Goal: Task Accomplishment & Management: Manage account settings

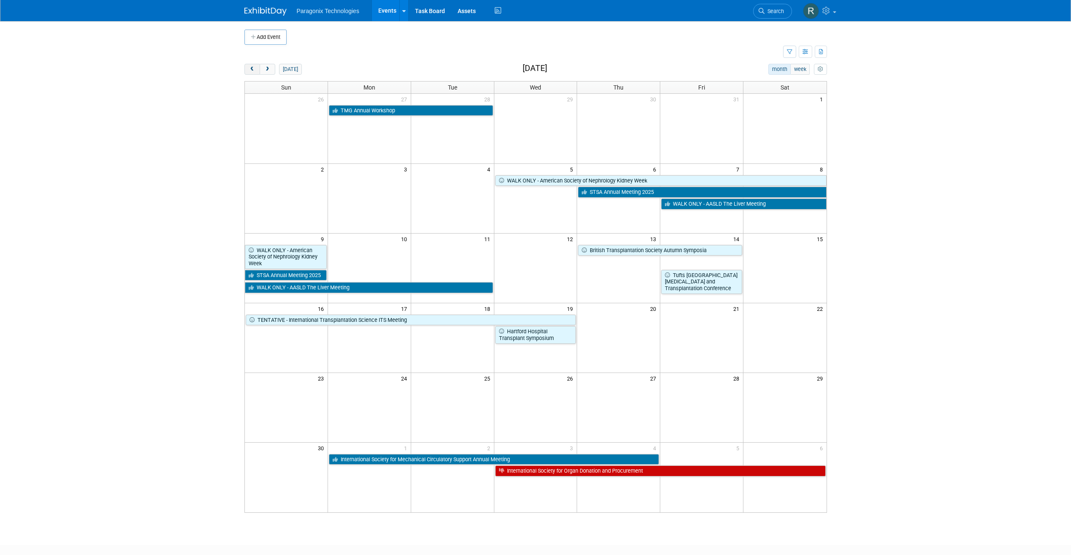
click at [247, 73] on button "prev" at bounding box center [252, 69] width 16 height 11
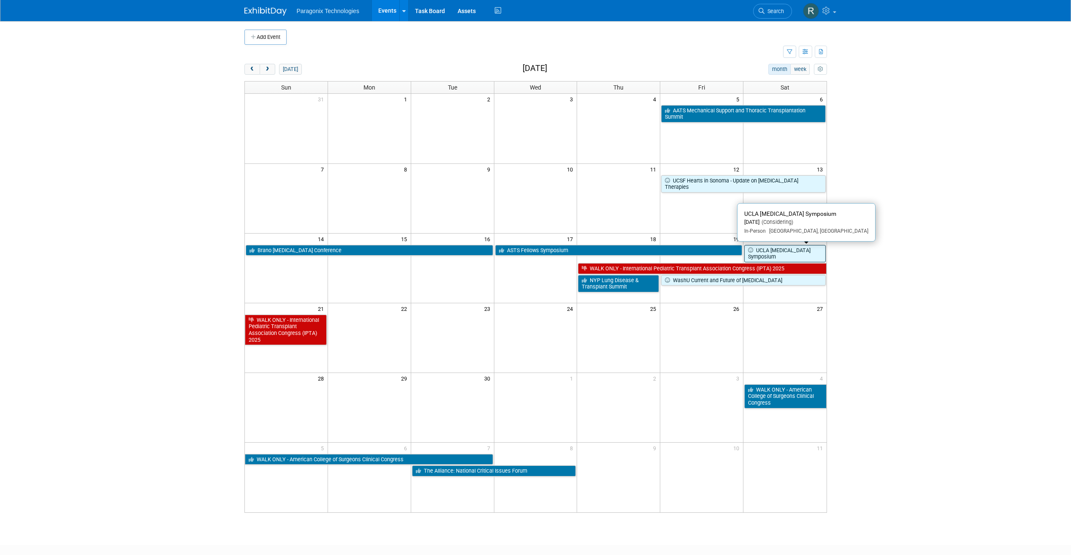
click at [777, 251] on link "UCLA Heart Failure Symposium" at bounding box center [784, 253] width 81 height 17
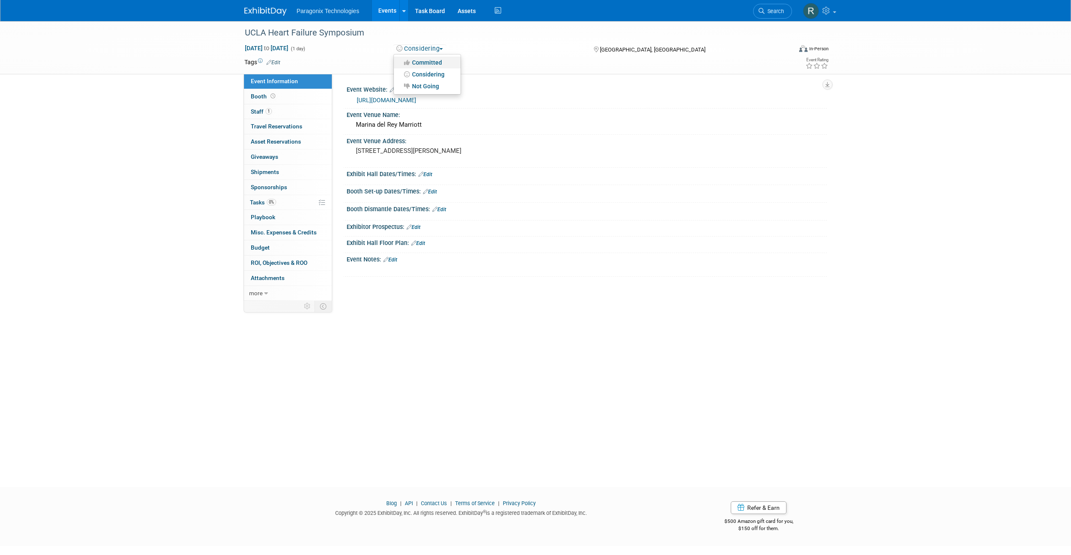
click at [438, 57] on link "Committed" at bounding box center [427, 63] width 67 height 12
click at [388, 9] on link "Events" at bounding box center [387, 10] width 31 height 21
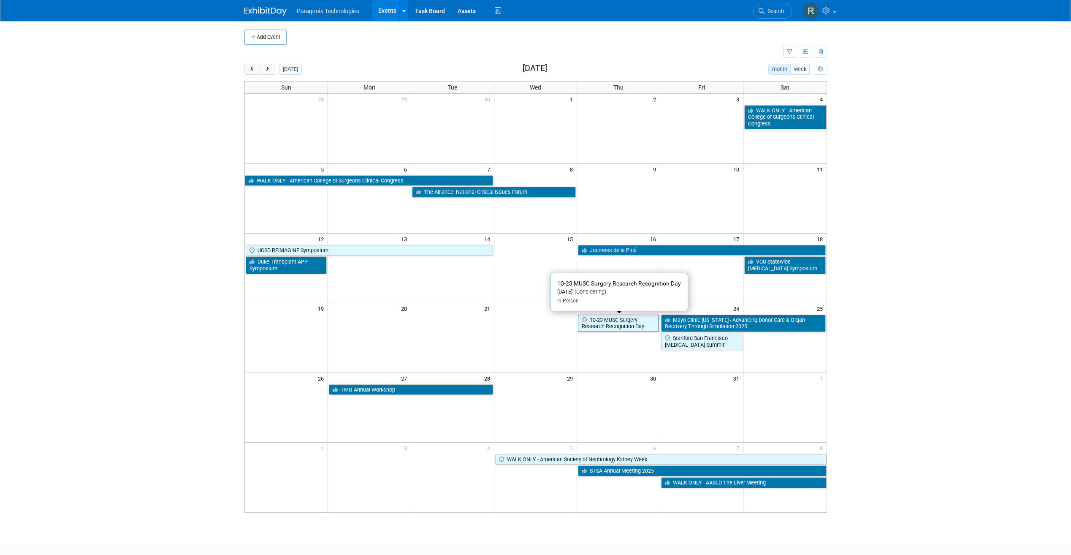
click at [615, 327] on link "10-23 MUSC Surgery Research Recognition Day" at bounding box center [618, 322] width 81 height 17
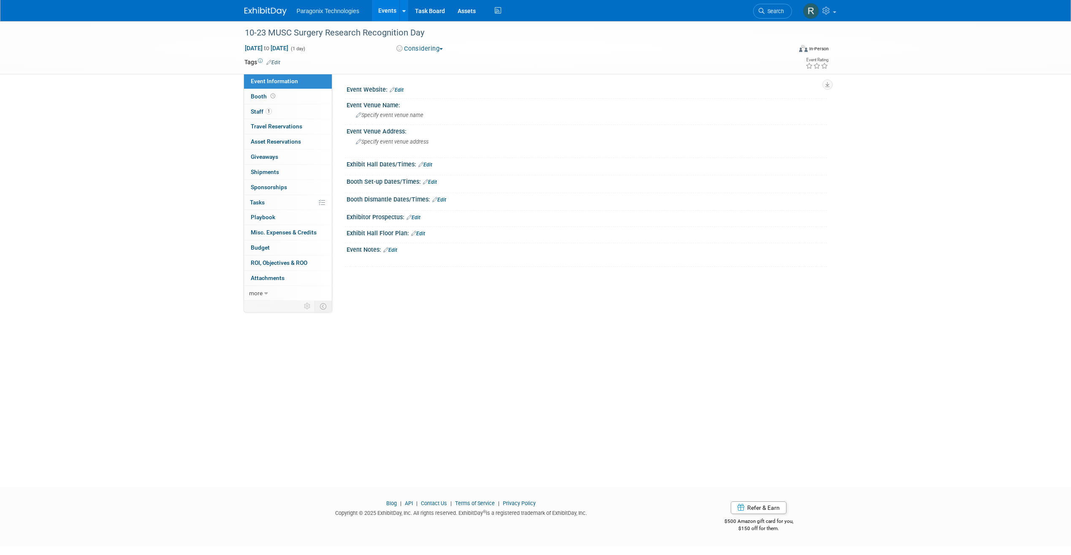
click at [422, 46] on button "Considering" at bounding box center [419, 48] width 53 height 9
click at [444, 62] on link "Committed" at bounding box center [427, 63] width 67 height 12
click at [395, 13] on link "Events" at bounding box center [387, 10] width 31 height 21
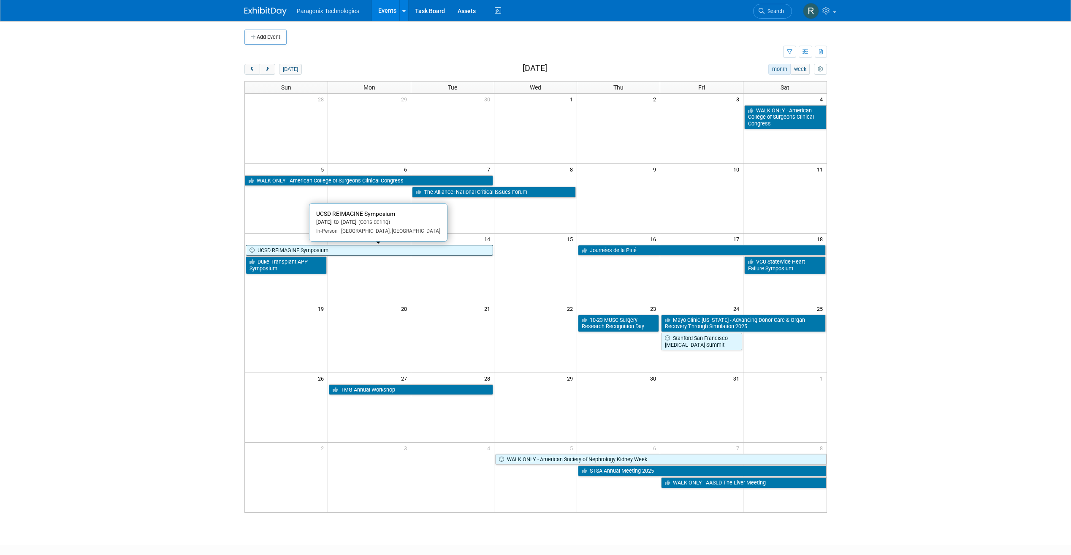
click at [368, 251] on link "UCSD REIMAGINE Symposium" at bounding box center [369, 250] width 247 height 11
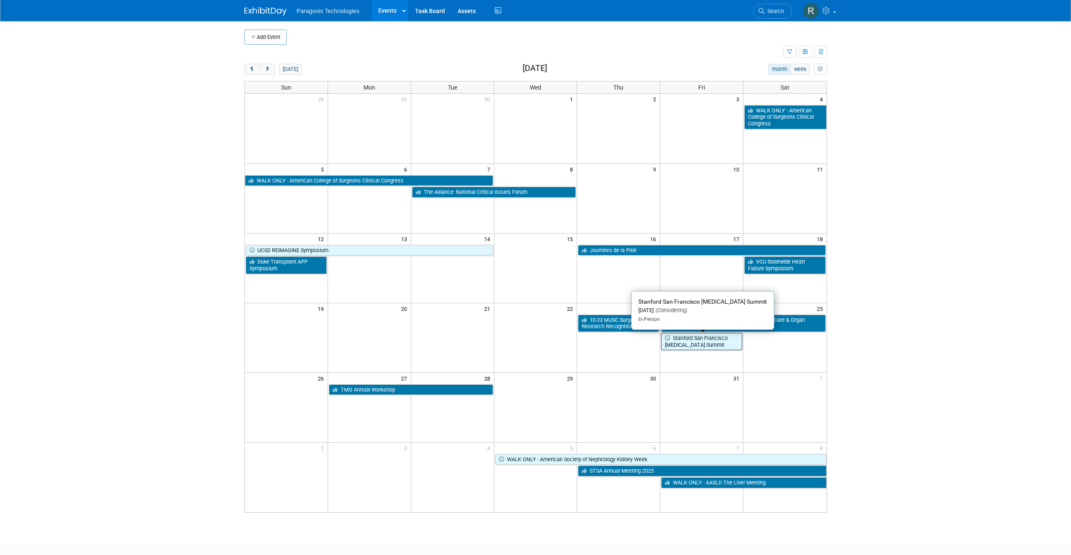
click at [694, 344] on link "Stanford San Francisco Heart Transplant Summit" at bounding box center [701, 341] width 81 height 17
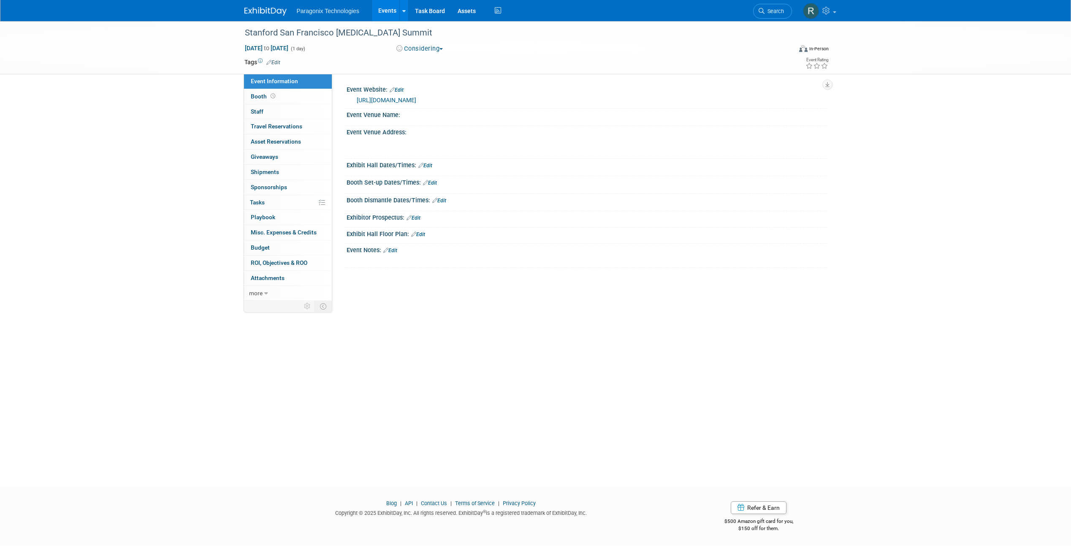
click at [429, 55] on div "[DATE] to [DATE] (1 day) [DATE] to [DATE] Considering Committed Considering Not…" at bounding box center [536, 50] width 597 height 13
click at [429, 52] on button "Considering" at bounding box center [419, 48] width 53 height 9
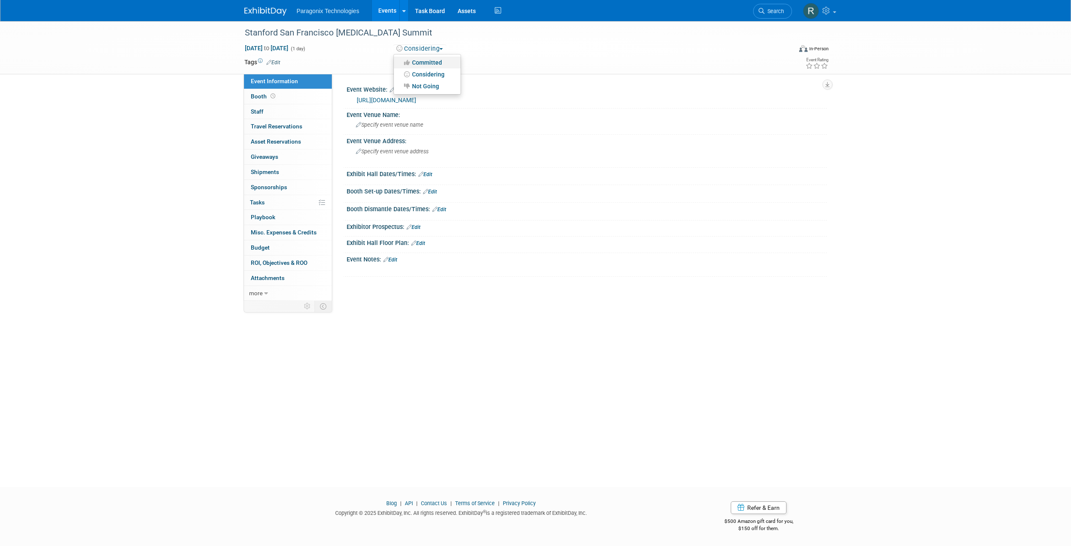
click at [440, 60] on link "Committed" at bounding box center [427, 63] width 67 height 12
click at [382, 14] on link "Events" at bounding box center [387, 10] width 31 height 21
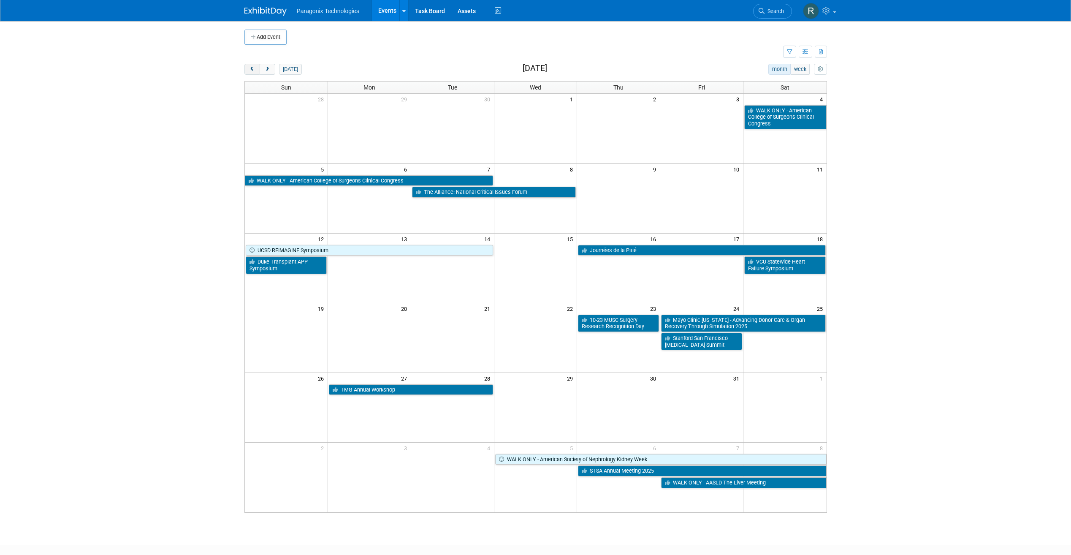
click at [256, 71] on button "prev" at bounding box center [252, 69] width 16 height 11
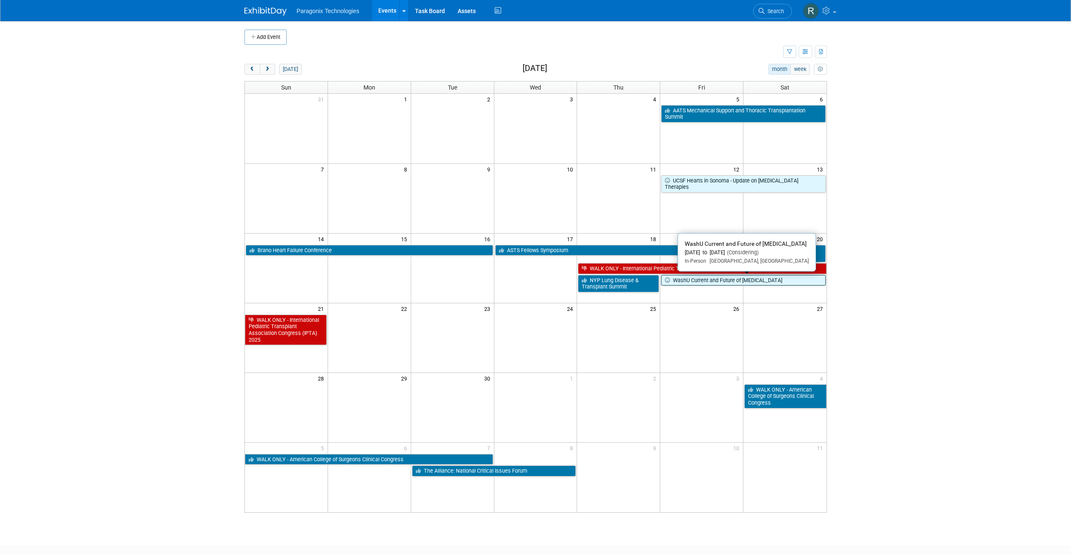
click at [749, 278] on link "WashU Current and Future of [MEDICAL_DATA]" at bounding box center [743, 280] width 164 height 11
click at [691, 282] on link "WashU Current and Future of [MEDICAL_DATA]" at bounding box center [743, 280] width 164 height 11
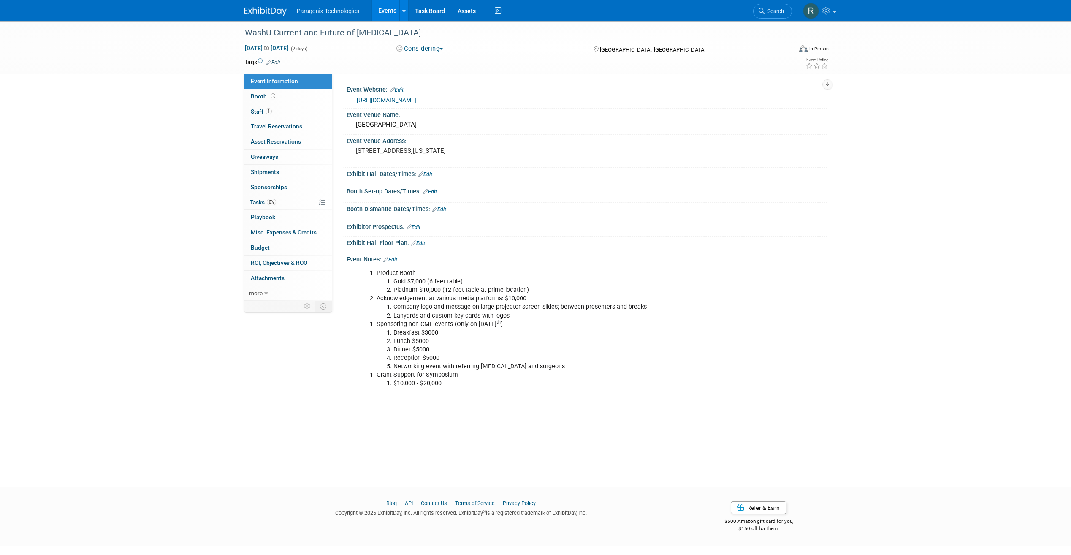
click at [422, 53] on button "Considering" at bounding box center [419, 48] width 53 height 9
click at [429, 61] on link "Committed" at bounding box center [427, 63] width 67 height 12
click at [387, 8] on link "Events" at bounding box center [387, 10] width 31 height 21
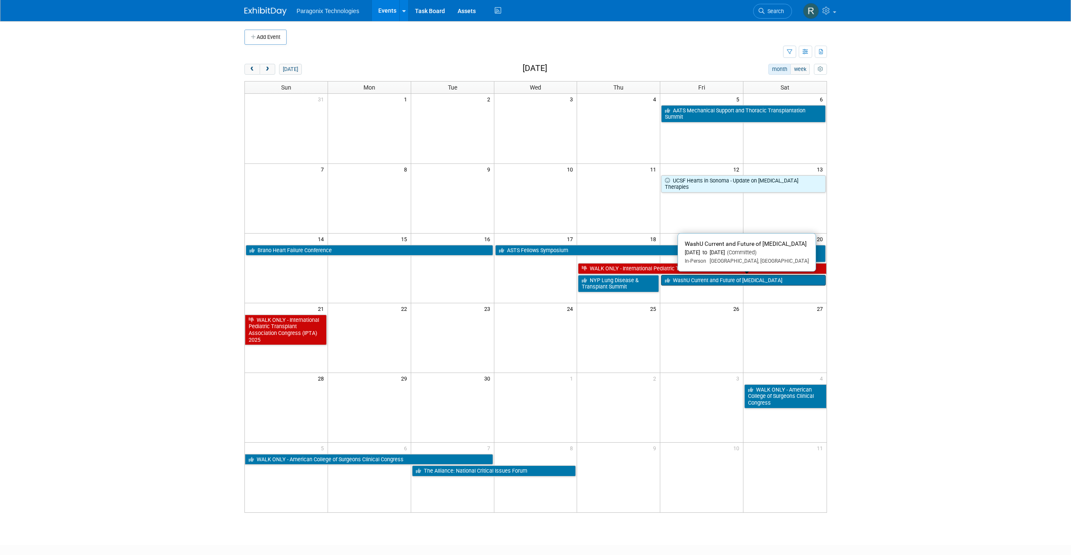
click at [762, 280] on link "WashU Current and Future of [MEDICAL_DATA]" at bounding box center [743, 280] width 164 height 11
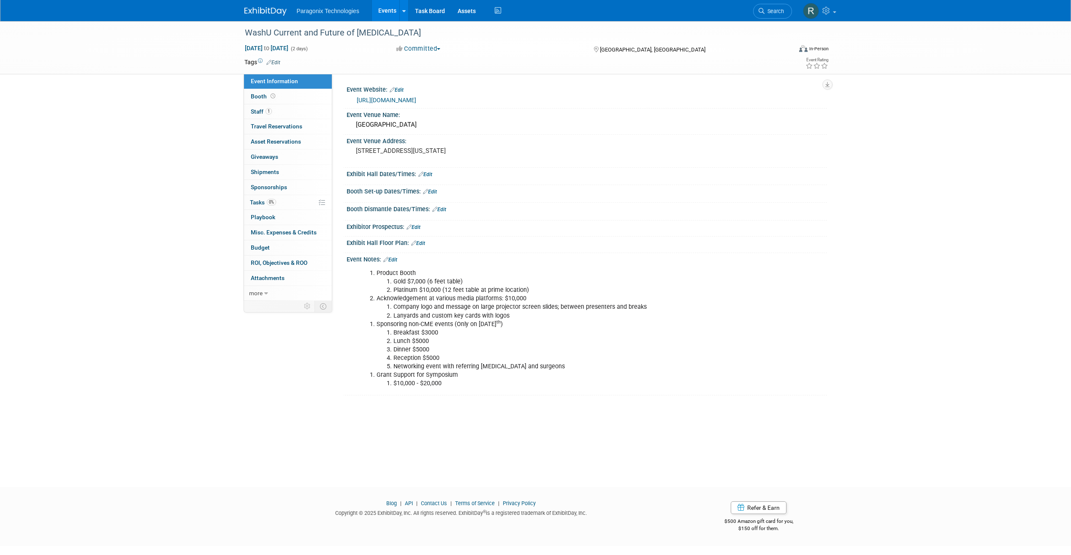
click at [414, 98] on link "[URL][DOMAIN_NAME]" at bounding box center [387, 100] width 60 height 7
click at [261, 95] on span "Booth" at bounding box center [264, 96] width 26 height 7
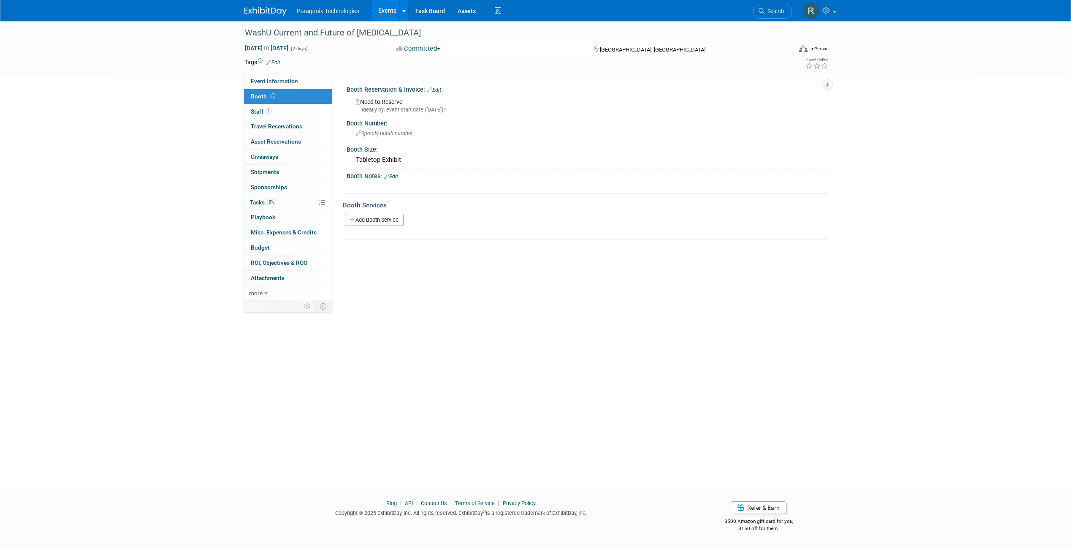
click at [388, 9] on link "Events" at bounding box center [387, 10] width 31 height 21
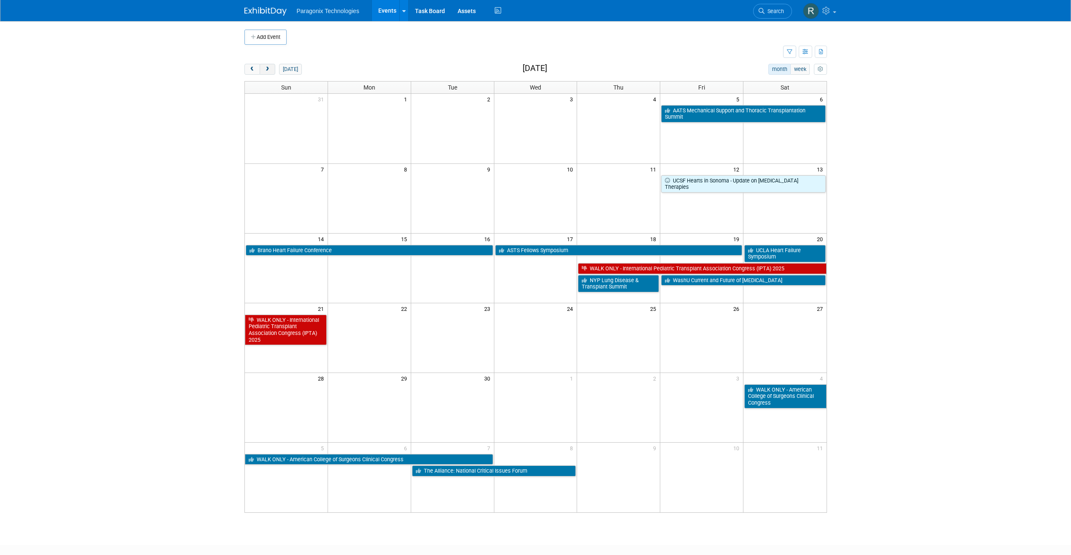
click at [272, 67] on button "next" at bounding box center [268, 69] width 16 height 11
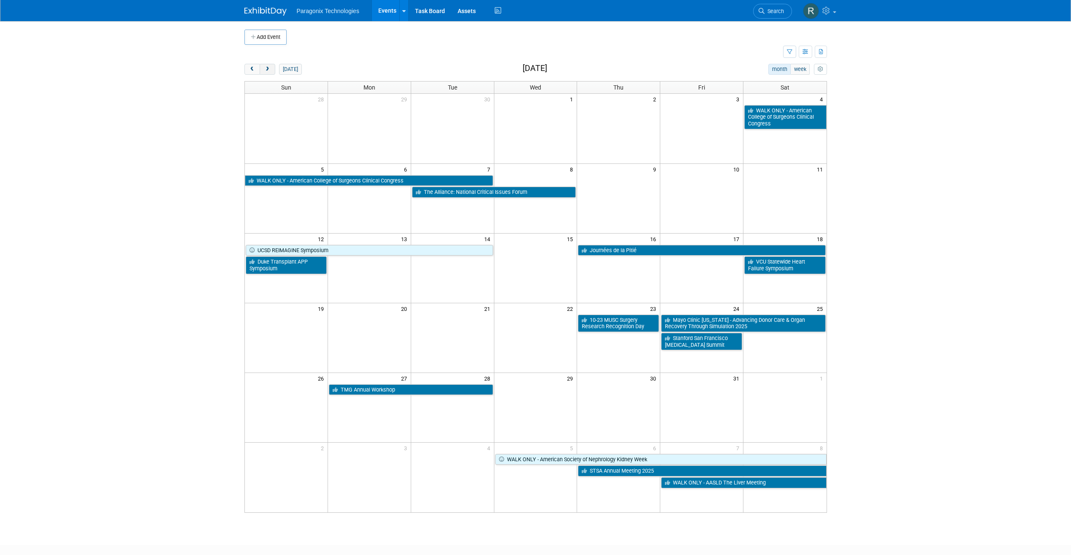
click at [272, 67] on button "next" at bounding box center [268, 69] width 16 height 11
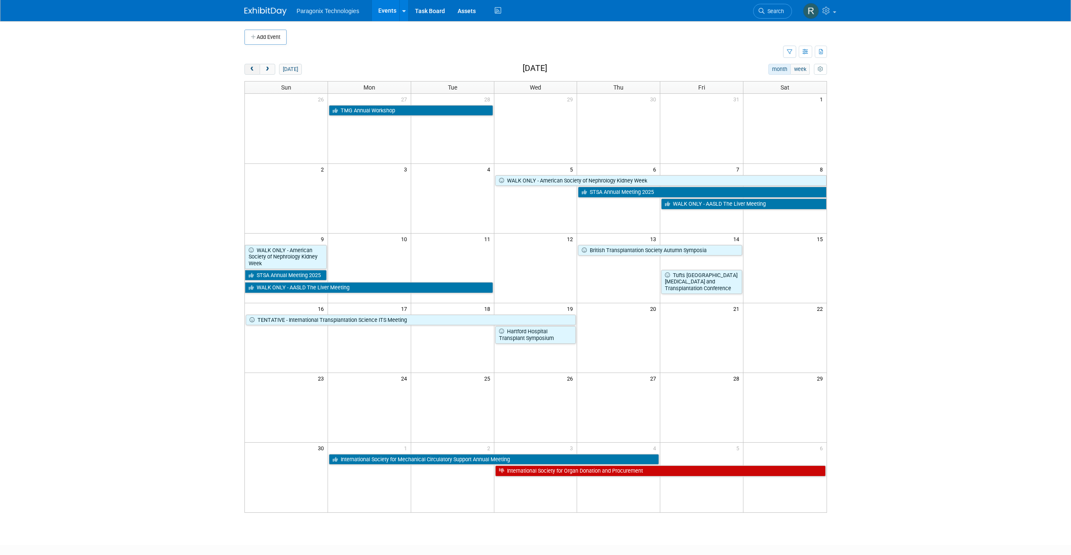
click at [255, 69] on span "prev" at bounding box center [252, 69] width 6 height 5
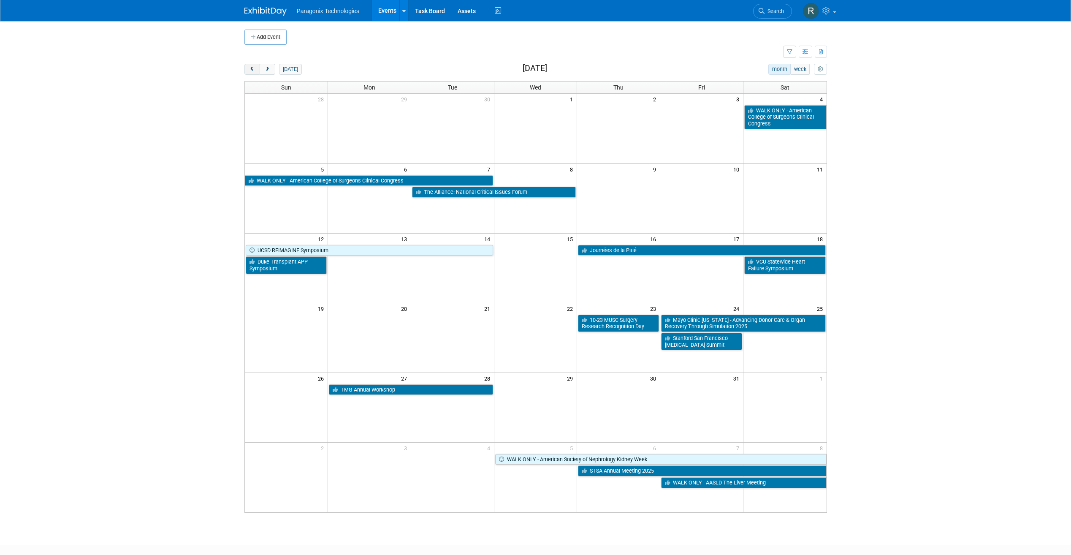
click at [255, 69] on span "prev" at bounding box center [252, 69] width 6 height 5
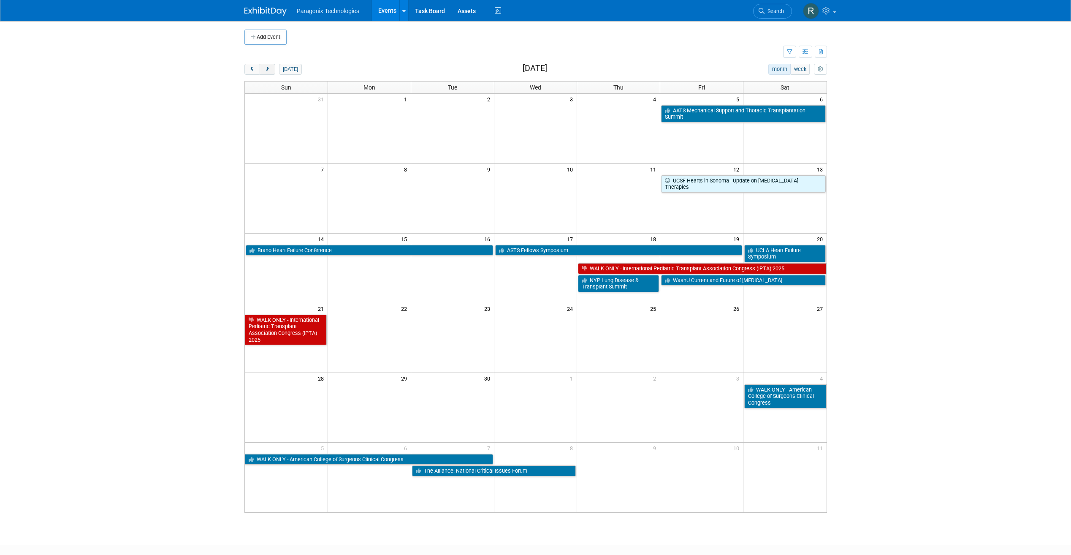
click at [263, 65] on button "next" at bounding box center [268, 69] width 16 height 11
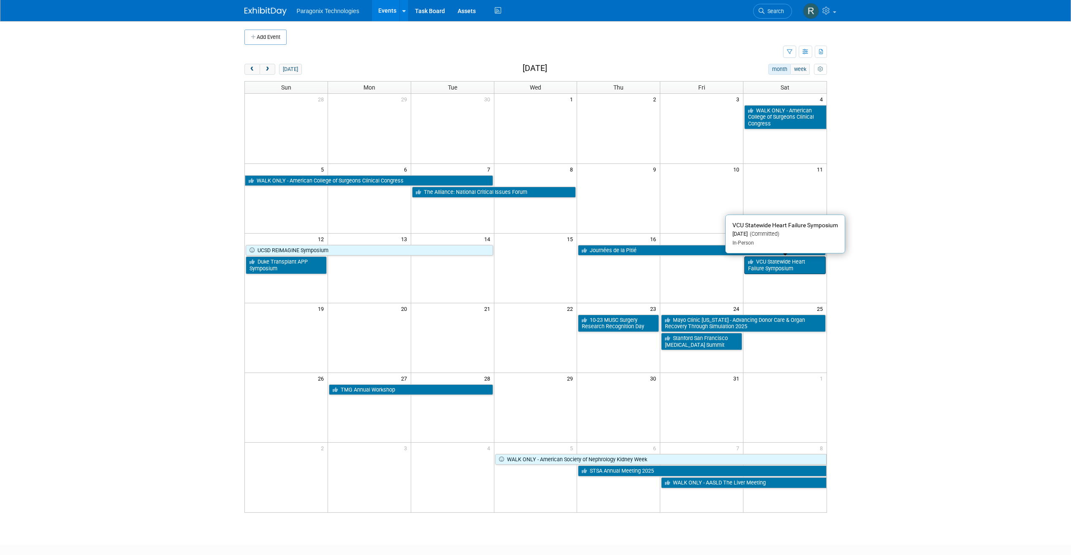
click at [768, 264] on link "VCU Statewide Heart Failure Symposium" at bounding box center [784, 264] width 81 height 17
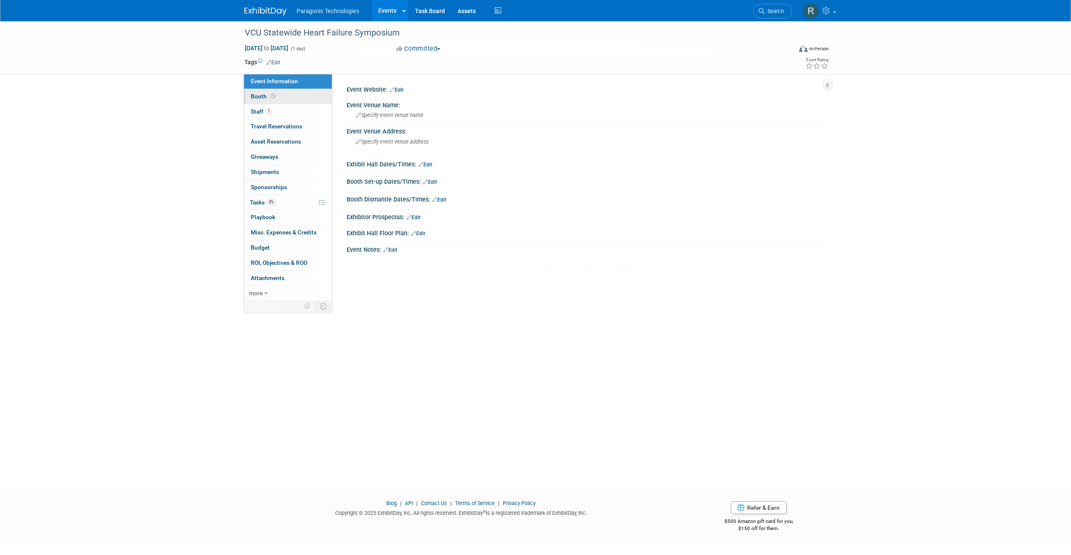
click at [294, 92] on link "Booth" at bounding box center [288, 96] width 88 height 15
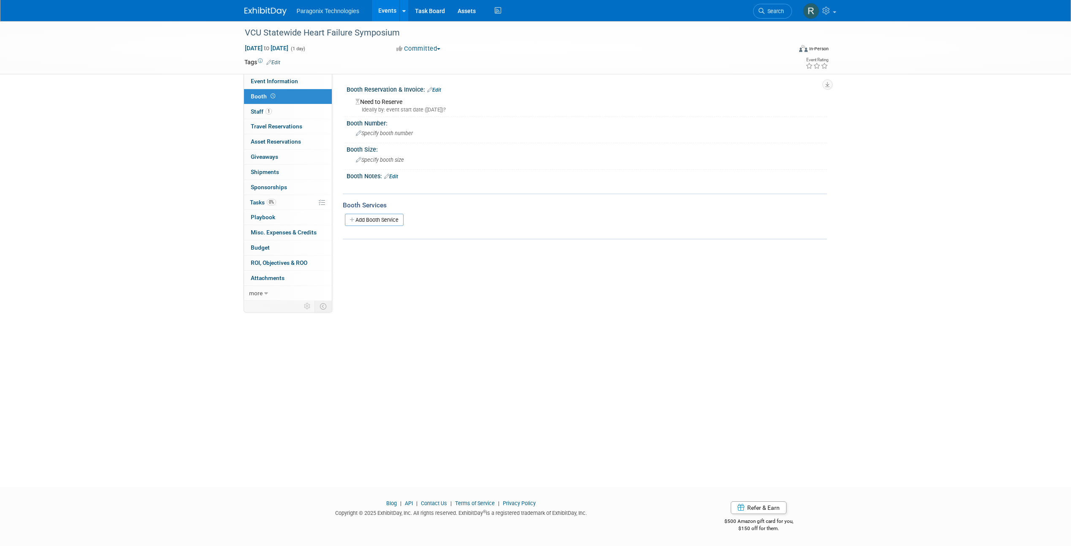
click at [390, 102] on div "Need to Reserve Ideally by: event start date (Sat. Oct 18, 2025)?" at bounding box center [587, 104] width 468 height 18
click at [436, 92] on link "Edit" at bounding box center [434, 90] width 14 height 6
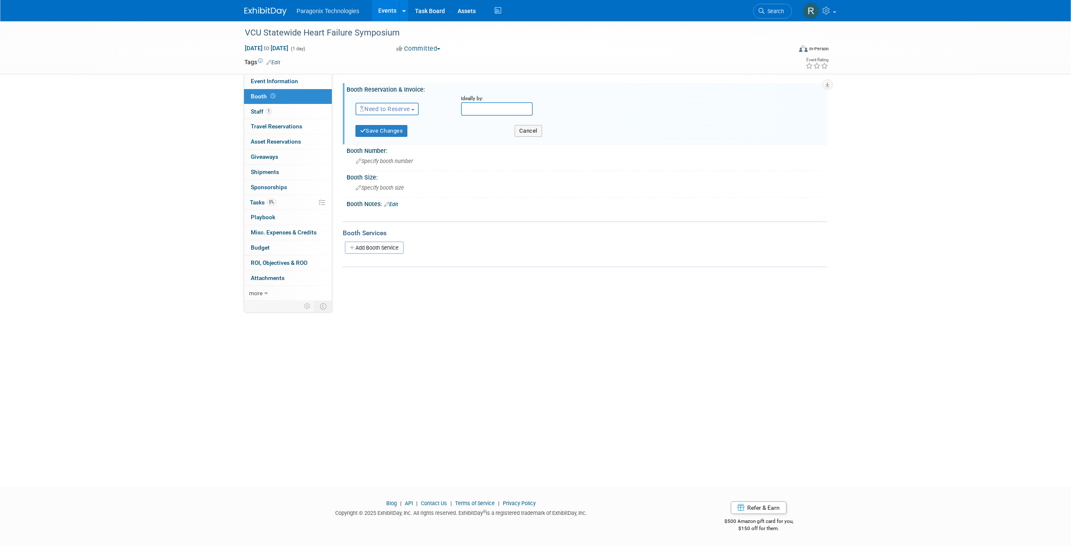
click at [410, 106] on span "Need to Reserve" at bounding box center [385, 109] width 50 height 7
click at [412, 134] on link "Reserved" at bounding box center [401, 135] width 90 height 12
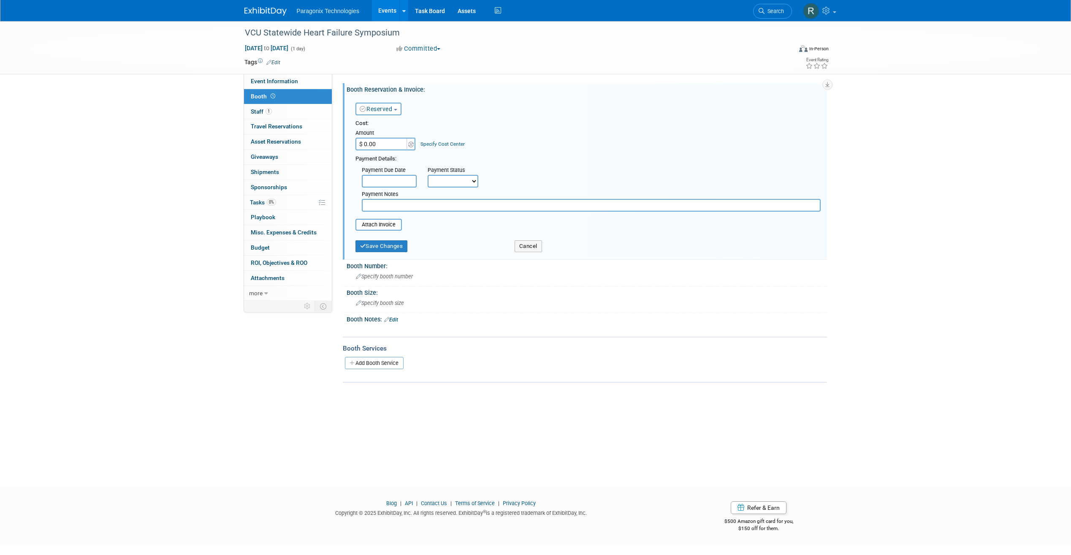
click at [379, 145] on input "$ 0.00" at bounding box center [381, 144] width 53 height 13
click at [403, 174] on div "Payment Due Date" at bounding box center [388, 170] width 53 height 8
click at [415, 182] on input "text" at bounding box center [389, 181] width 55 height 13
drag, startPoint x: 458, startPoint y: 181, endPoint x: 462, endPoint y: 185, distance: 6.3
click at [458, 181] on select "Not Paid Yet Partially Paid Paid in Full" at bounding box center [453, 181] width 51 height 13
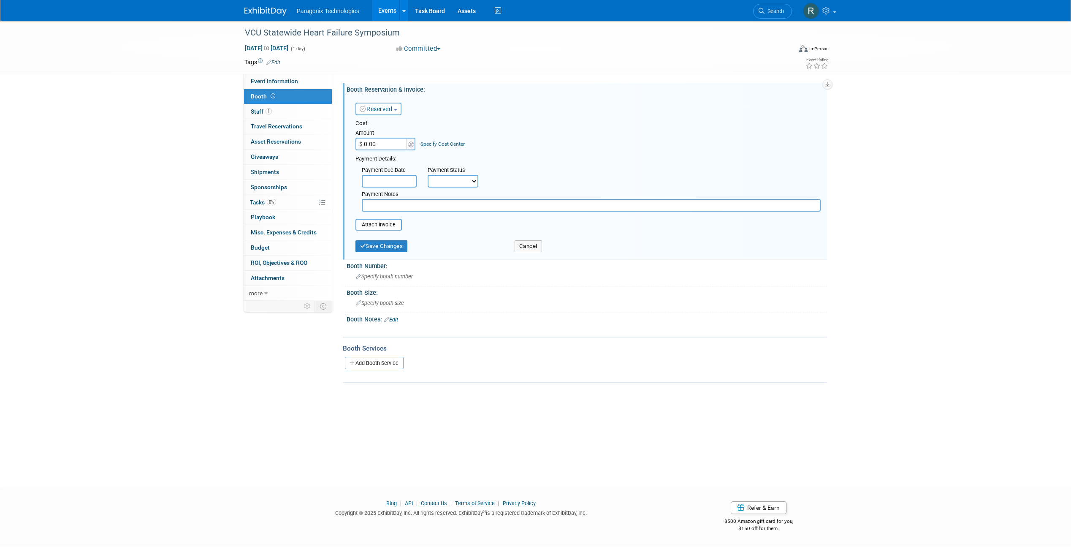
select select "1"
click at [428, 175] on select "Not Paid Yet Partially Paid Paid in Full" at bounding box center [453, 181] width 51 height 13
click at [396, 206] on input "text" at bounding box center [591, 205] width 459 height 13
type input "coupa"
click at [389, 246] on button "Save Changes" at bounding box center [381, 246] width 52 height 12
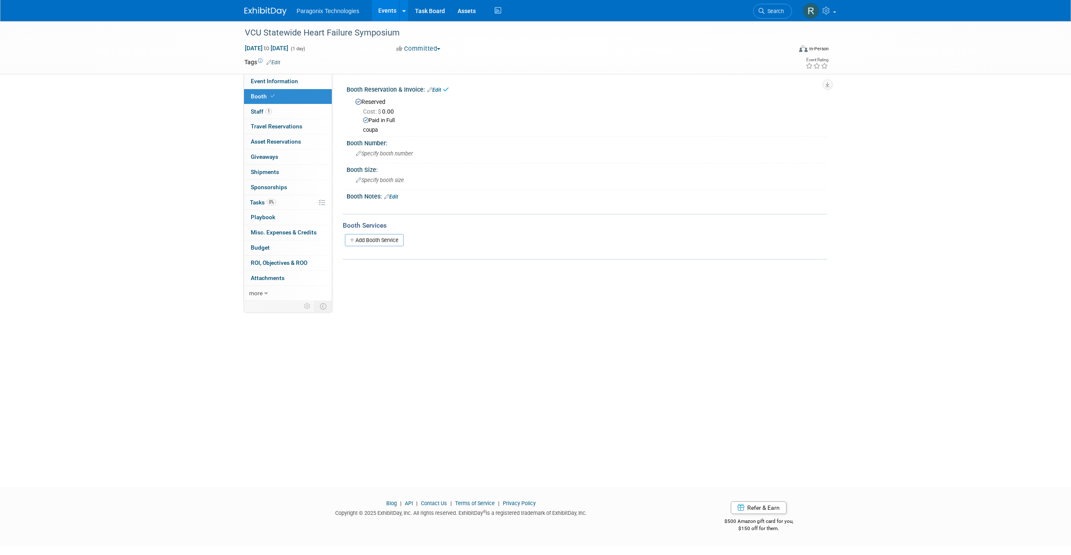
click at [437, 89] on link "Edit" at bounding box center [434, 90] width 14 height 6
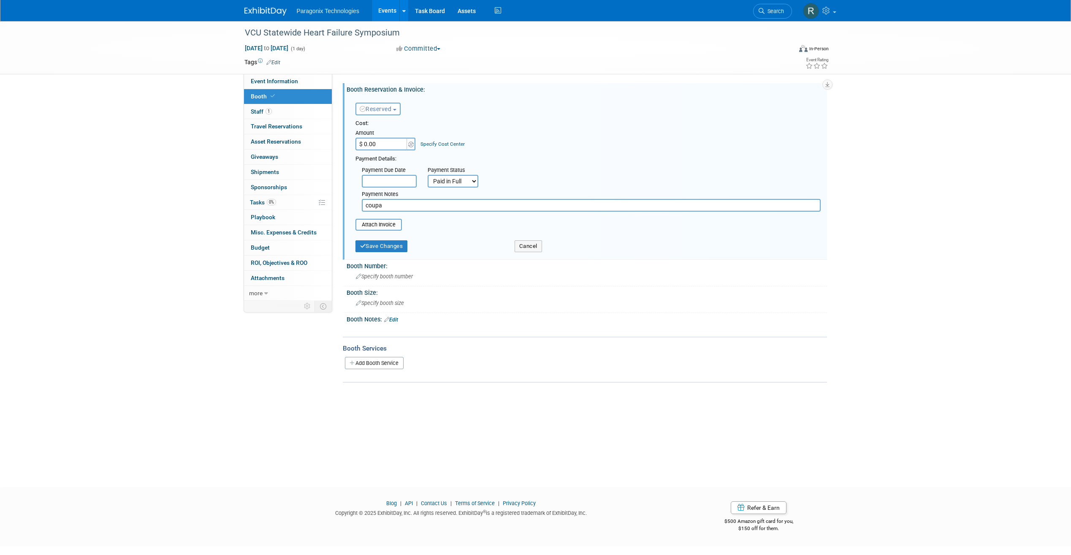
click at [365, 144] on input "$ 0.00" at bounding box center [381, 144] width 53 height 13
click at [367, 143] on input "$ 0.00" at bounding box center [381, 144] width 53 height 13
type input "$ 5,000.00"
click at [384, 245] on button "Save Changes" at bounding box center [381, 246] width 52 height 12
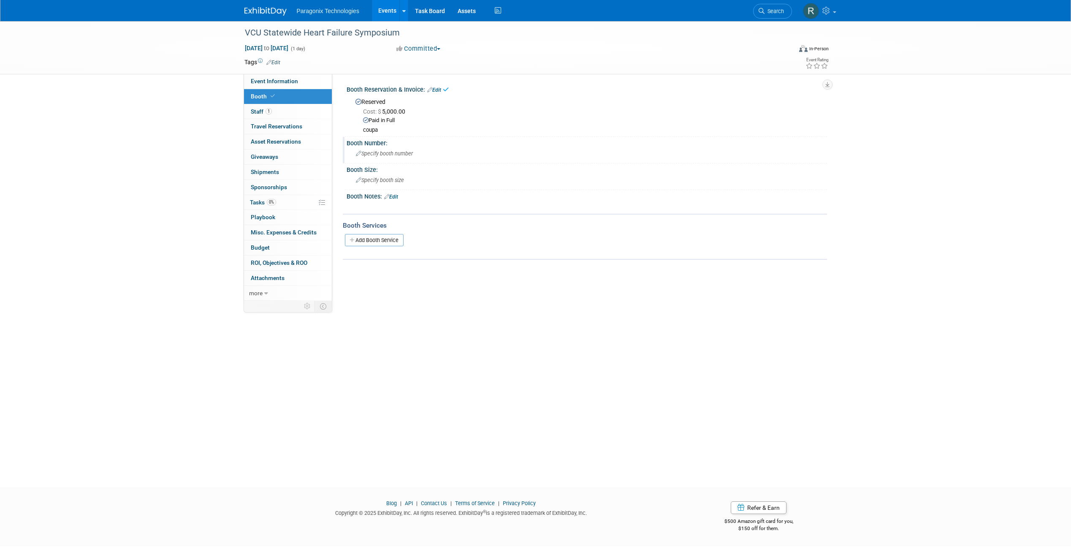
click at [390, 155] on span "Specify booth number" at bounding box center [384, 153] width 57 height 6
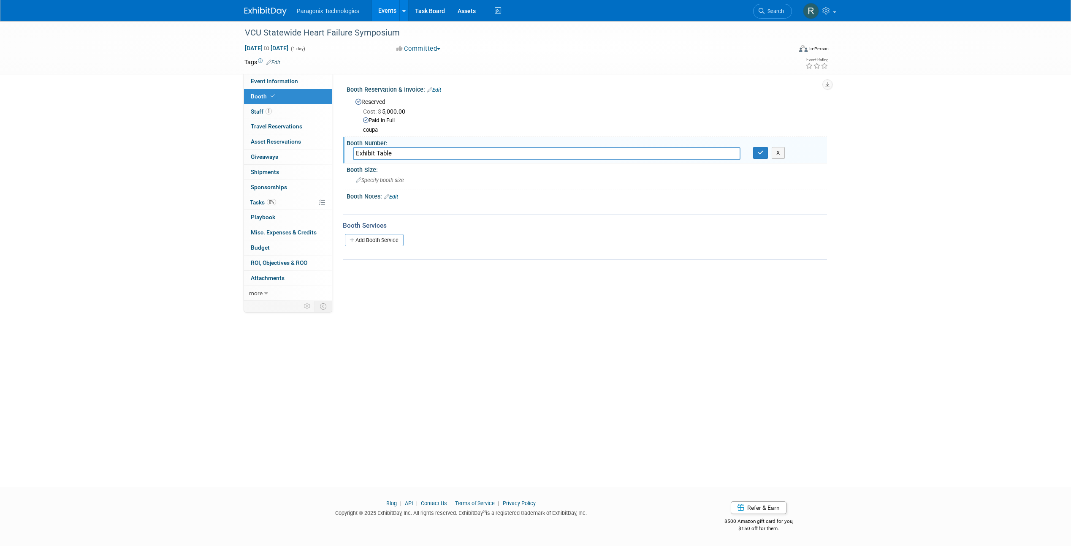
type input "Exhibit Table"
click at [352, 146] on div "Booth Number:" at bounding box center [587, 142] width 480 height 11
click at [369, 154] on input "Exhibit Table" at bounding box center [546, 153] width 387 height 13
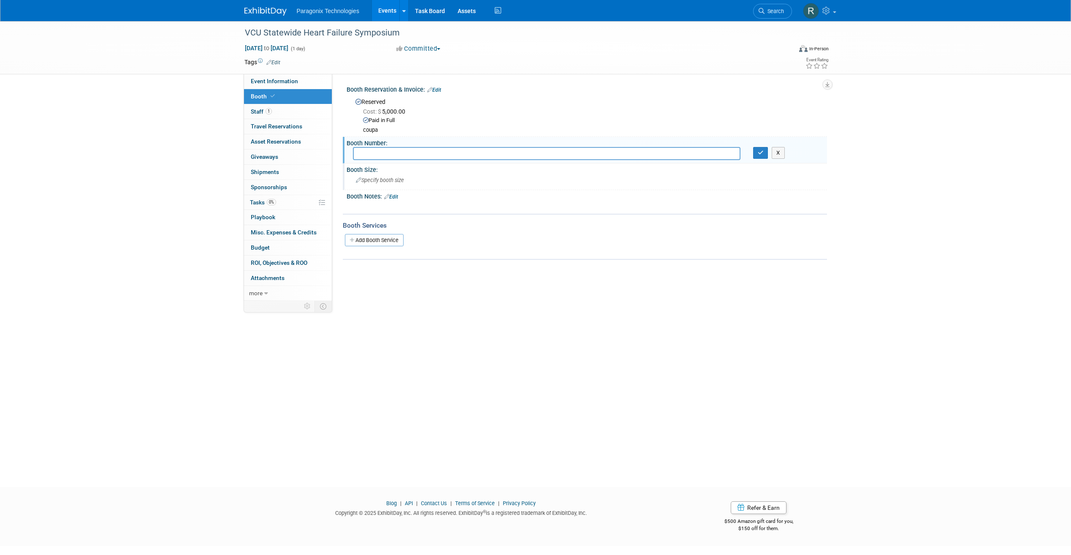
click at [349, 167] on div "Booth Size:" at bounding box center [587, 168] width 480 height 11
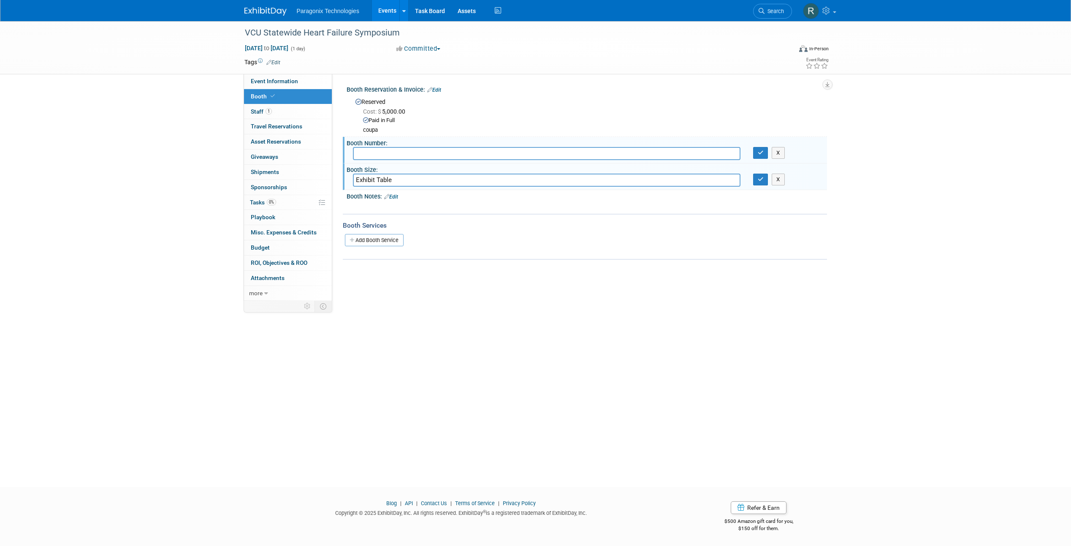
type input "Exhibit Table"
click at [752, 154] on div "X" at bounding box center [787, 153] width 80 height 12
click at [756, 153] on button "button" at bounding box center [760, 153] width 15 height 12
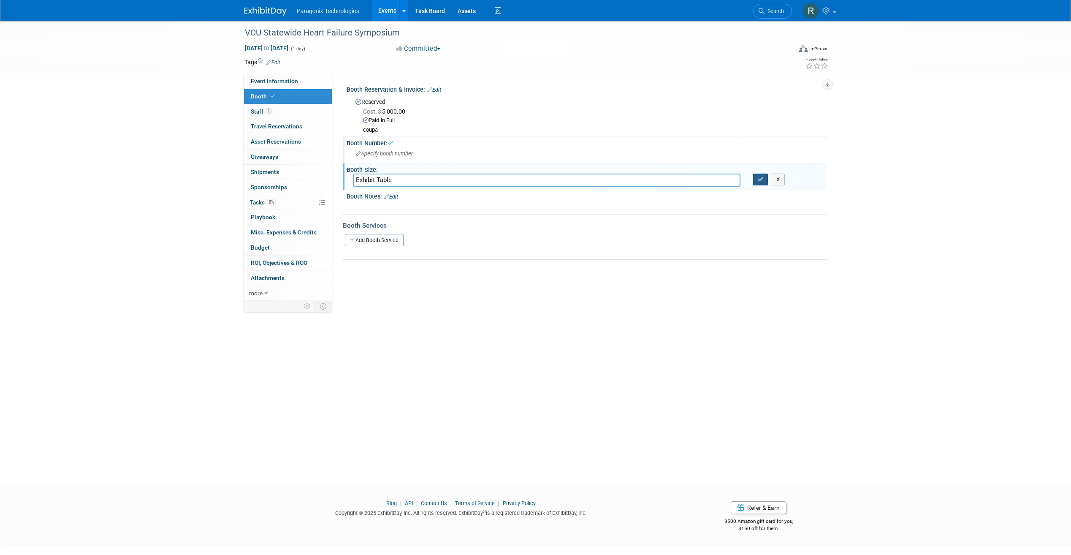
click at [763, 180] on icon "button" at bounding box center [761, 178] width 6 height 5
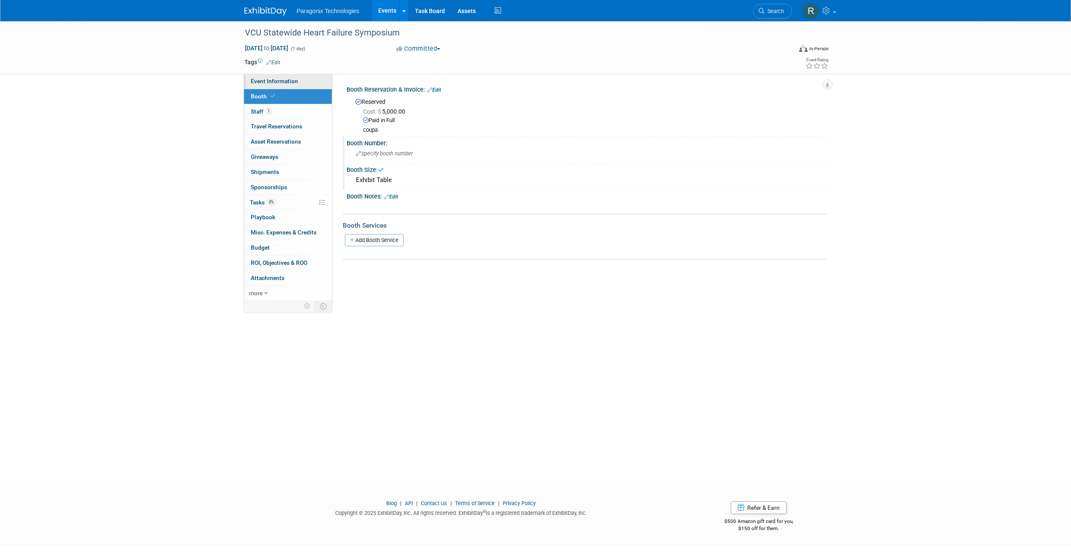
click at [266, 83] on span "Event Information" at bounding box center [274, 81] width 47 height 7
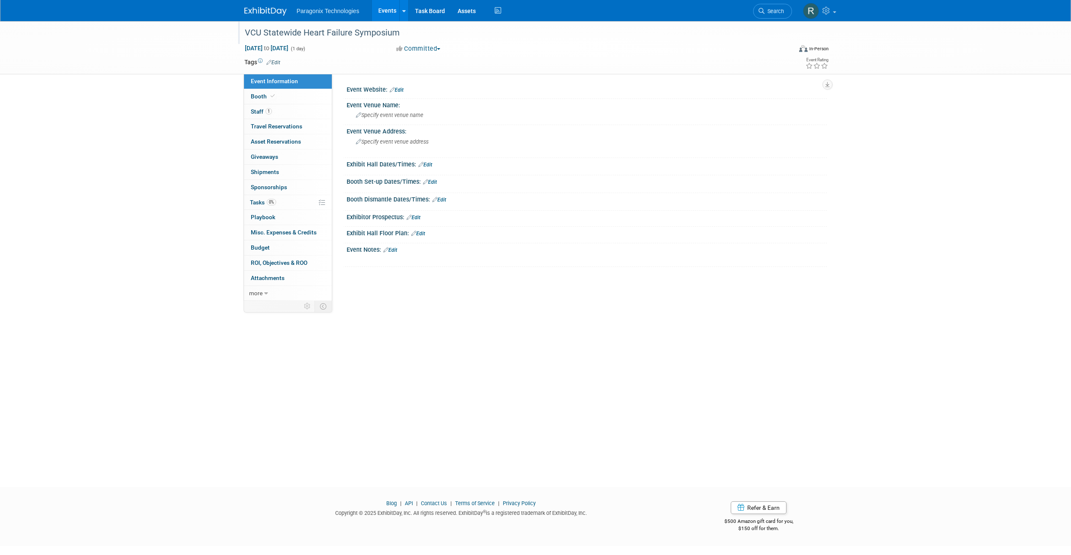
click at [305, 30] on div "VCU Statewide Heart Failure Symposium" at bounding box center [510, 32] width 537 height 15
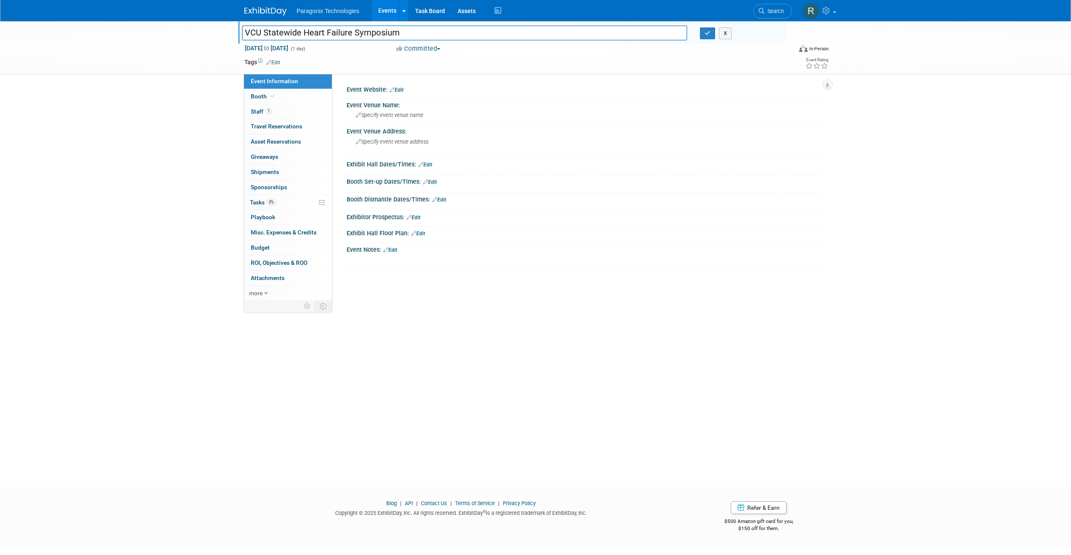
click at [305, 30] on input "VCU Statewide Heart Failure Symposium" at bounding box center [465, 32] width 446 height 15
click at [397, 89] on link "Edit" at bounding box center [397, 90] width 14 height 6
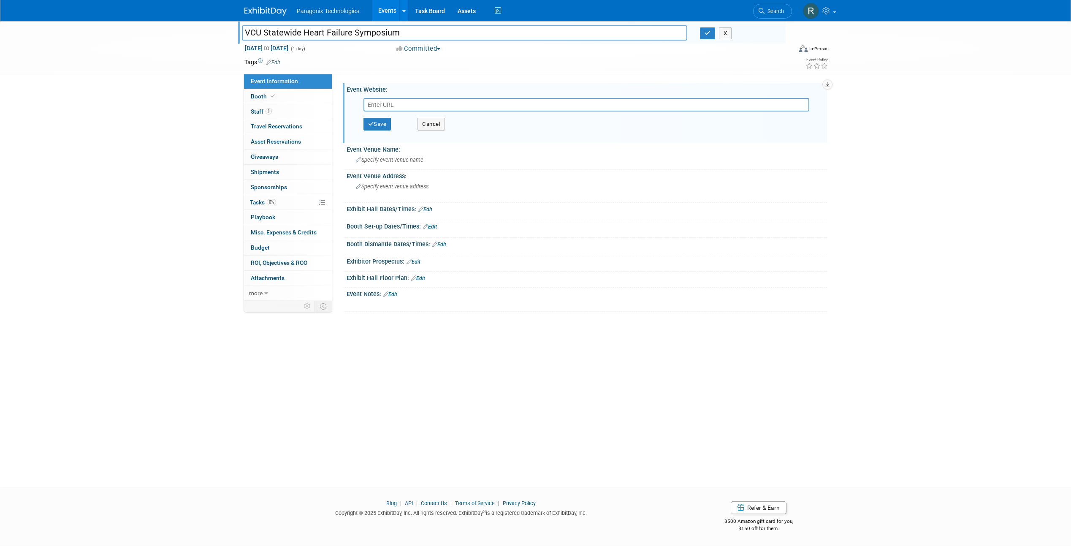
paste input "https://surgery.vcu.edu/statewide-heart-failure-2025/"
type input "https://surgery.vcu.edu/statewide-heart-failure-2025/"
click at [391, 121] on button "Save" at bounding box center [377, 124] width 28 height 13
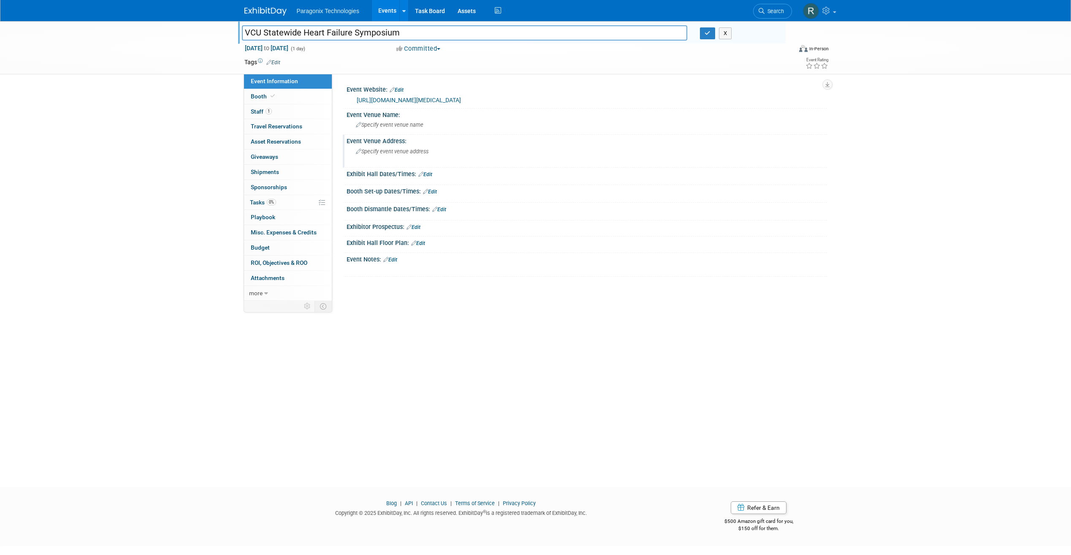
click at [388, 149] on span "Specify event venue address" at bounding box center [392, 151] width 73 height 6
type textarea "500 E. Broad Street, Richmond, VA 23219"
click at [535, 144] on div "Event Venue Address:" at bounding box center [587, 140] width 480 height 11
click at [529, 152] on icon "button" at bounding box center [527, 150] width 6 height 5
click at [401, 125] on span "Specify event venue name" at bounding box center [390, 125] width 68 height 6
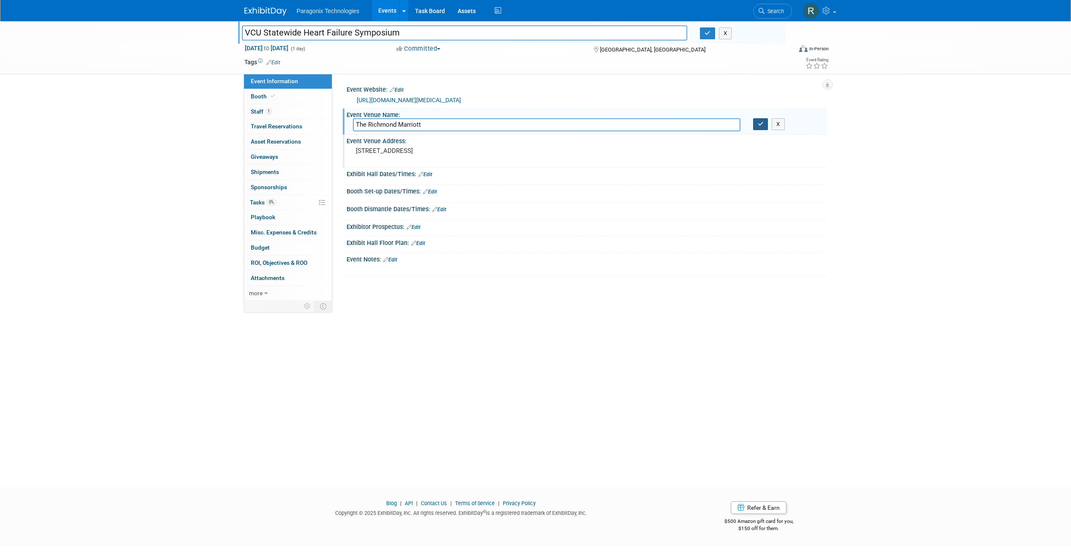
type input "The Richmond Marriott"
click at [758, 124] on icon "button" at bounding box center [761, 123] width 6 height 5
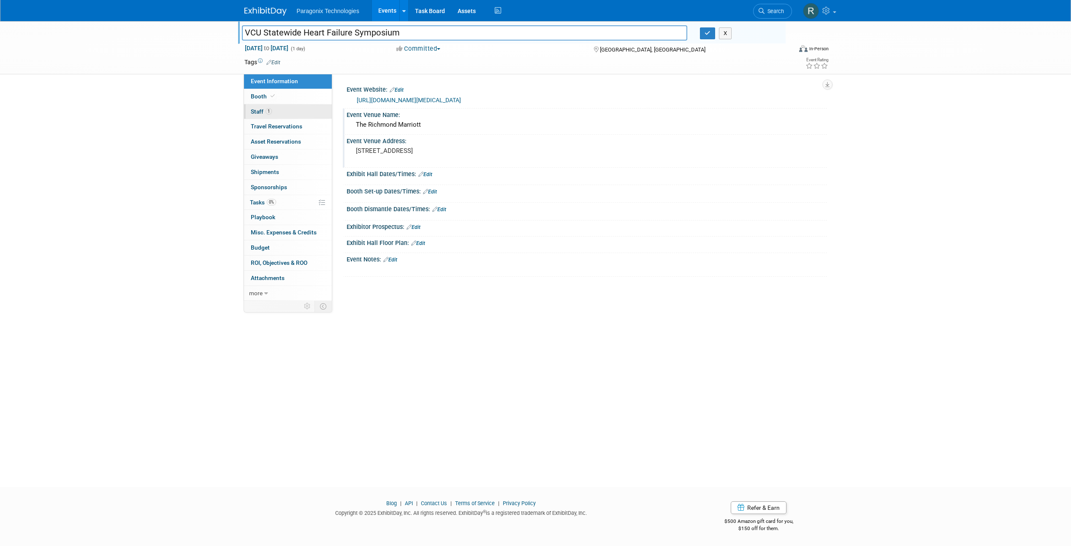
click at [283, 106] on link "1 Staff 1" at bounding box center [288, 111] width 88 height 15
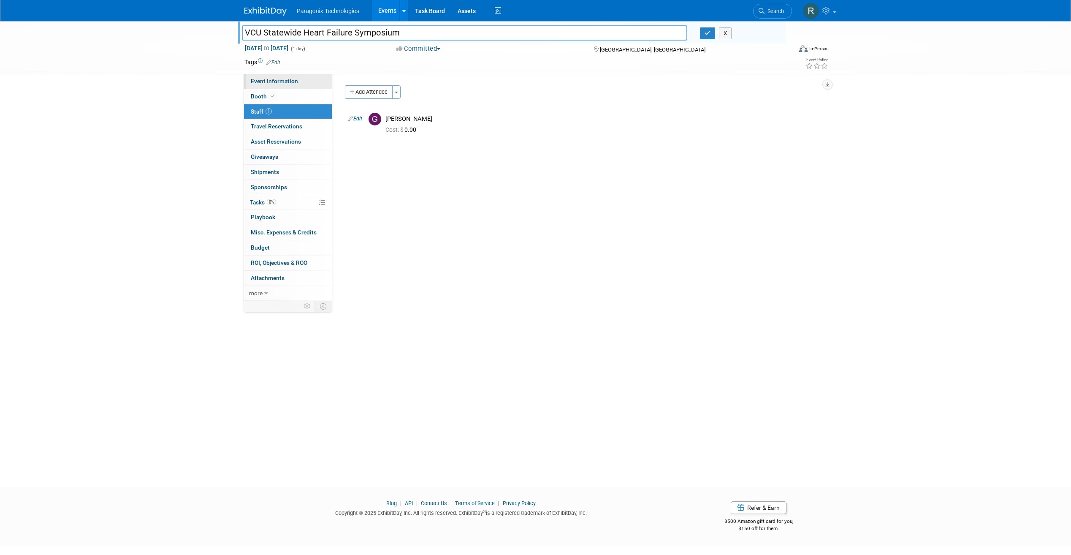
click at [287, 80] on span "Event Information" at bounding box center [274, 81] width 47 height 7
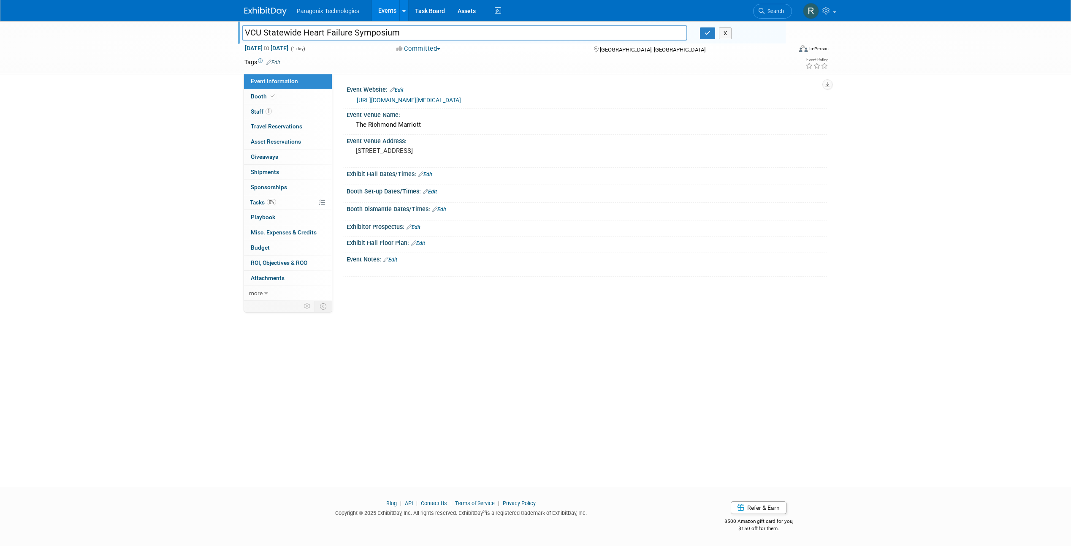
click at [441, 69] on div "Tags Edit Event Rating" at bounding box center [536, 64] width 597 height 15
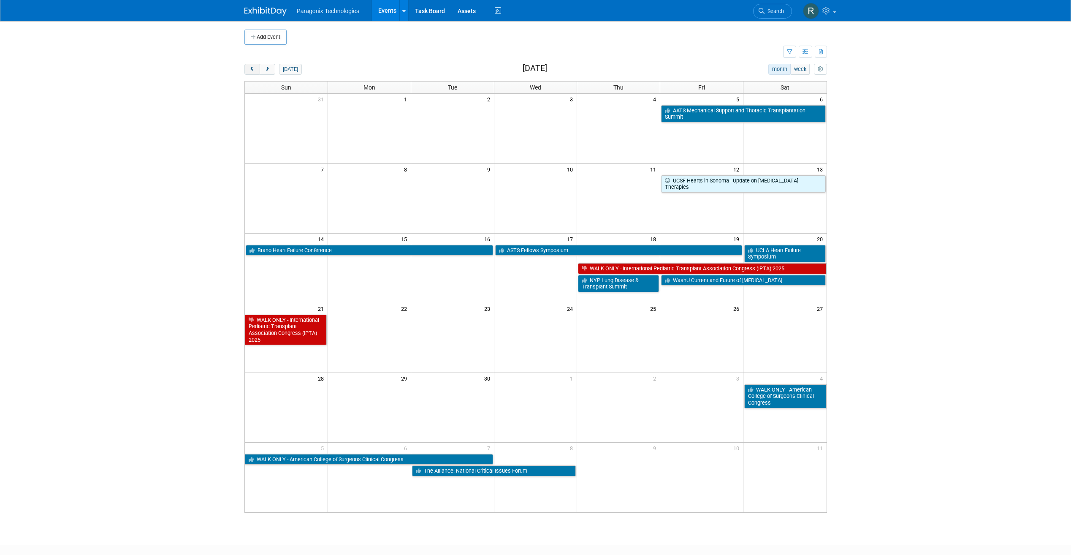
click at [252, 68] on span "prev" at bounding box center [252, 69] width 6 height 5
